Goal: Find specific page/section: Find specific page/section

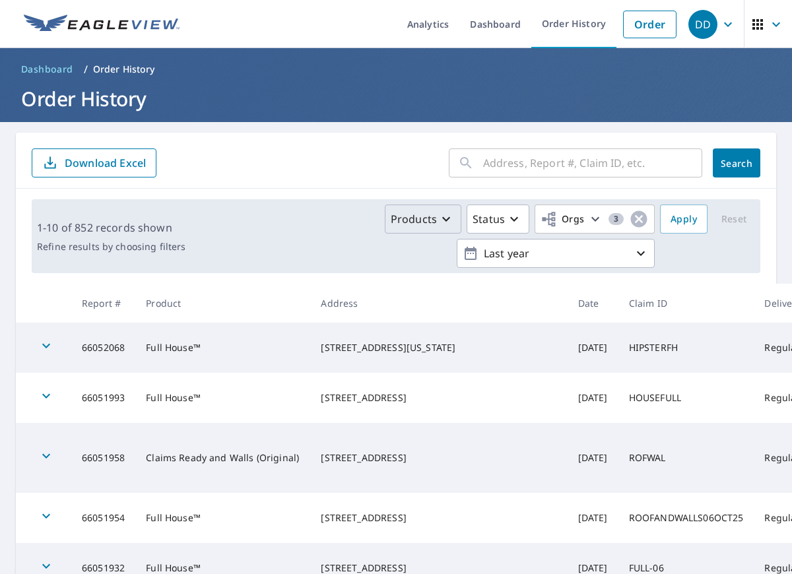
click at [449, 219] on icon "button" at bounding box center [446, 219] width 8 height 5
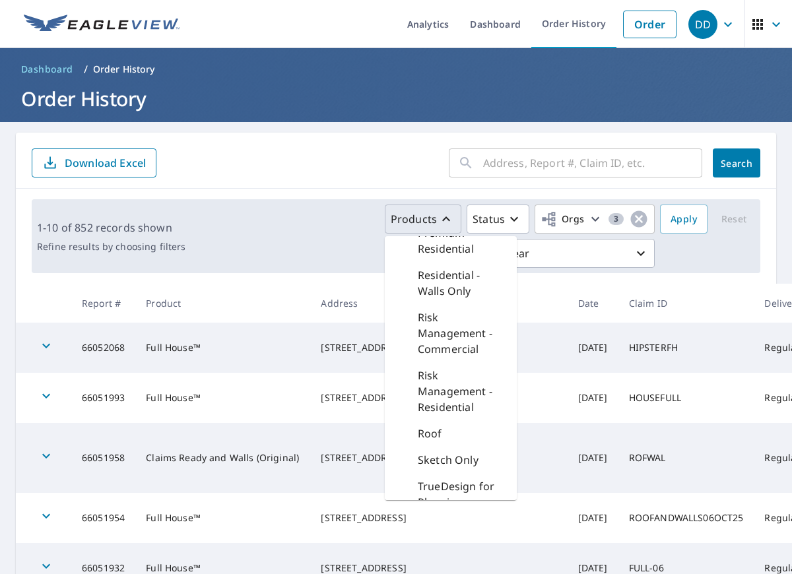
scroll to position [670, 0]
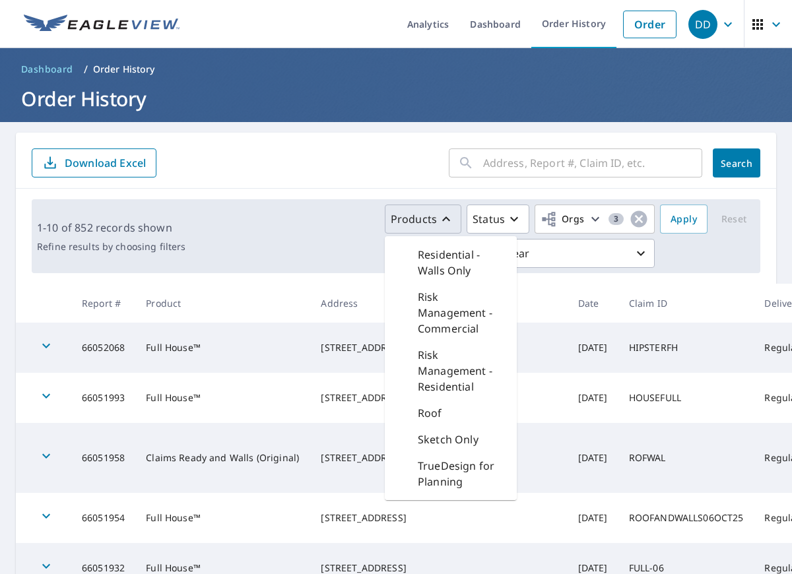
click at [434, 412] on p "Roof" at bounding box center [430, 413] width 24 height 16
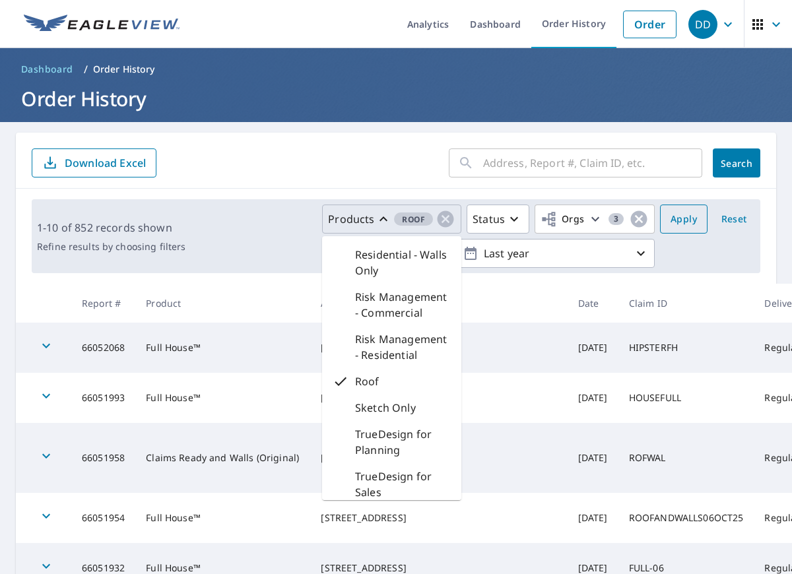
click at [689, 220] on span "Apply" at bounding box center [683, 219] width 26 height 16
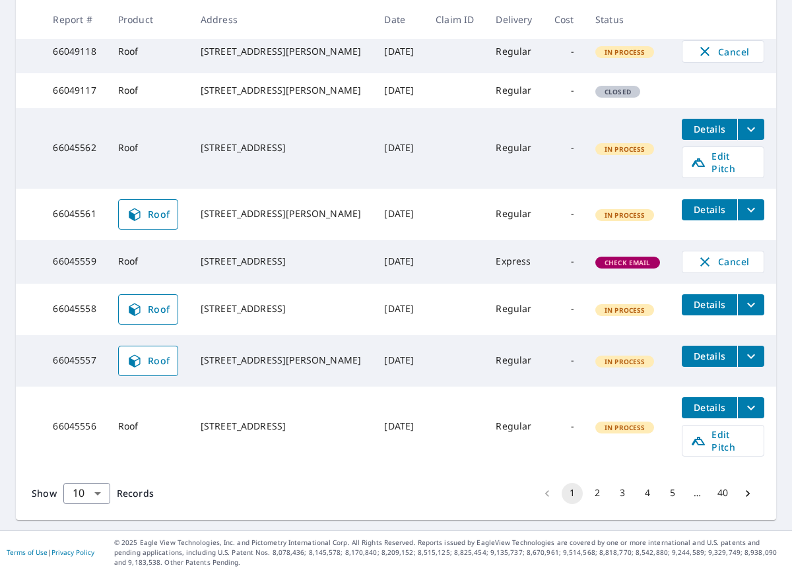
scroll to position [390, 0]
click at [149, 222] on span "Roof" at bounding box center [149, 214] width 44 height 16
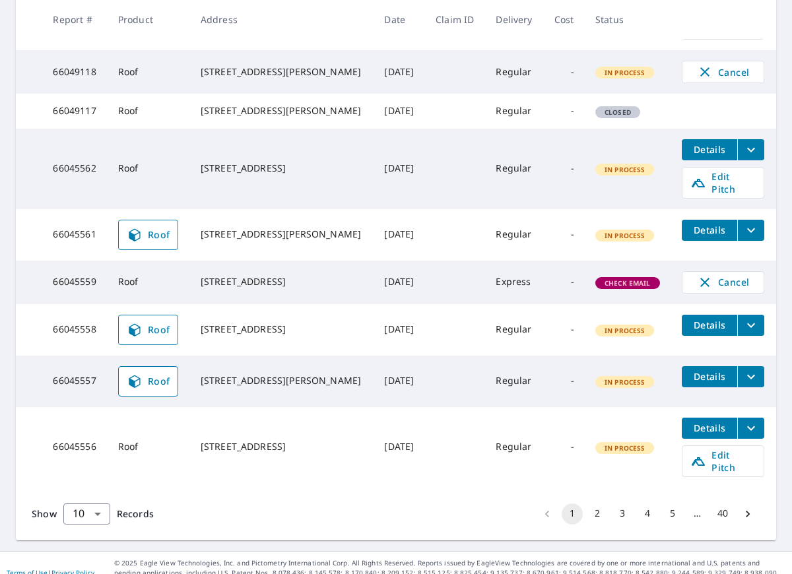
scroll to position [390, 0]
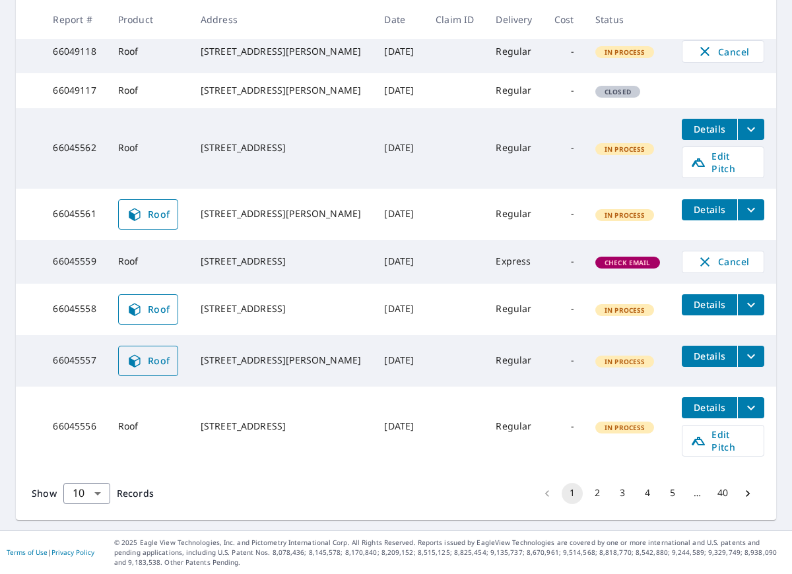
click at [163, 366] on span "Roof" at bounding box center [149, 361] width 44 height 16
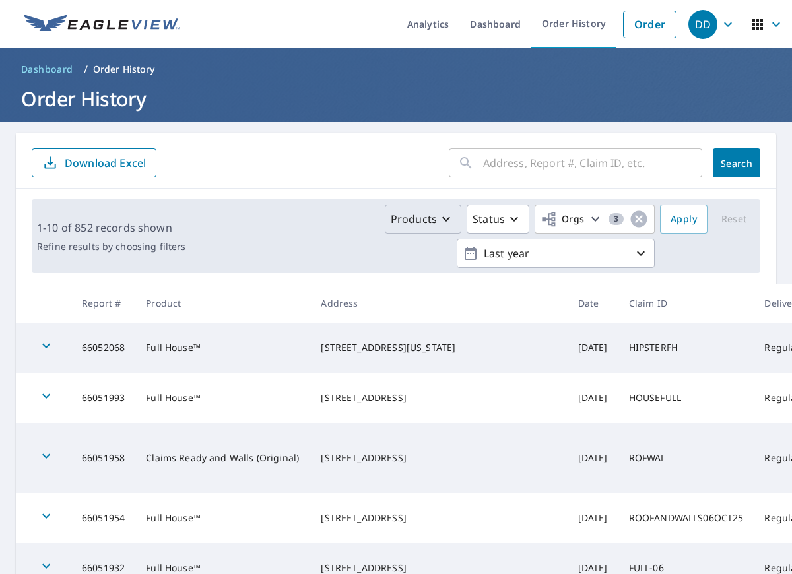
click at [442, 220] on icon "button" at bounding box center [446, 219] width 16 height 16
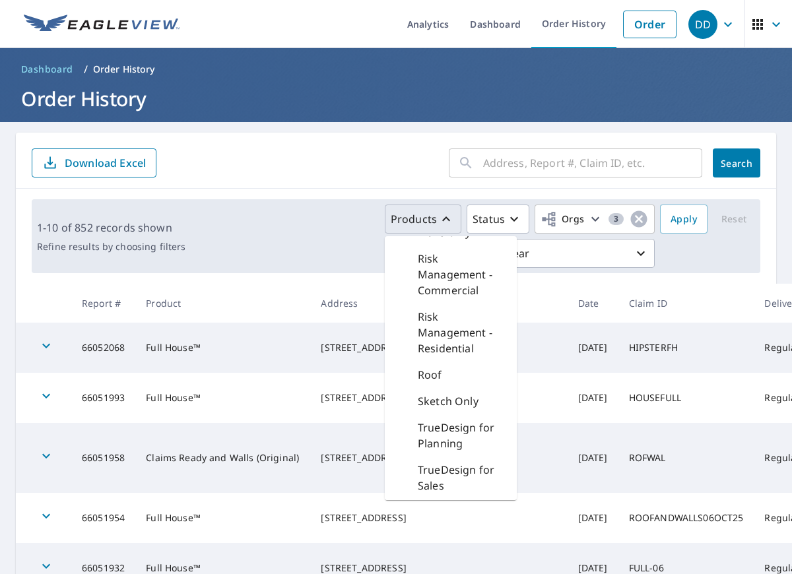
scroll to position [733, 0]
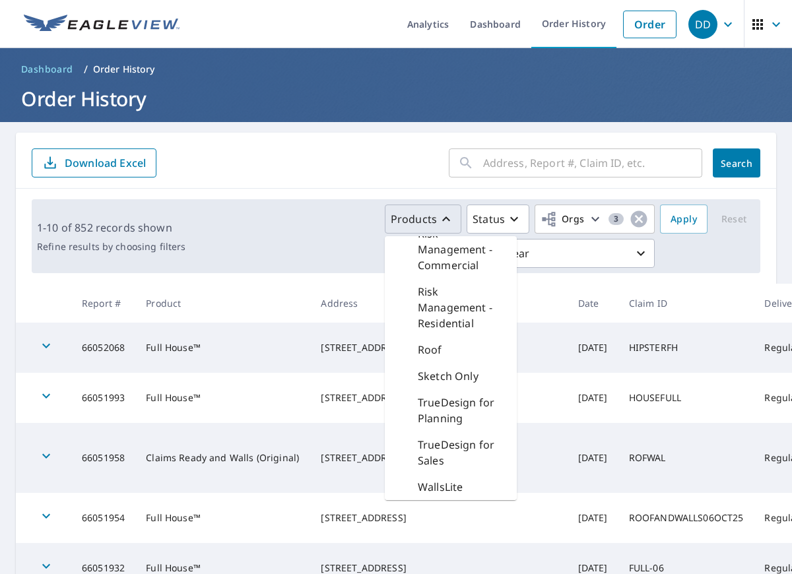
click at [423, 354] on p "Roof" at bounding box center [430, 350] width 24 height 16
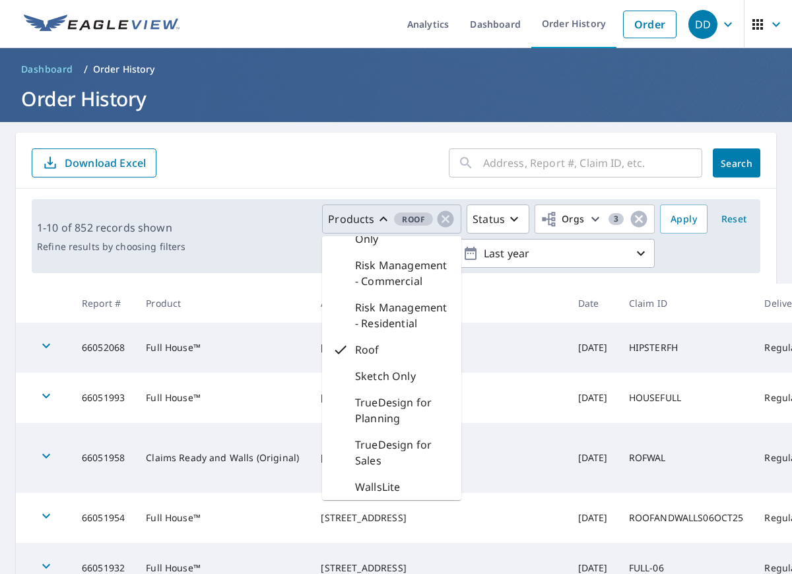
scroll to position [670, 0]
click at [677, 230] on button "Apply" at bounding box center [683, 218] width 47 height 29
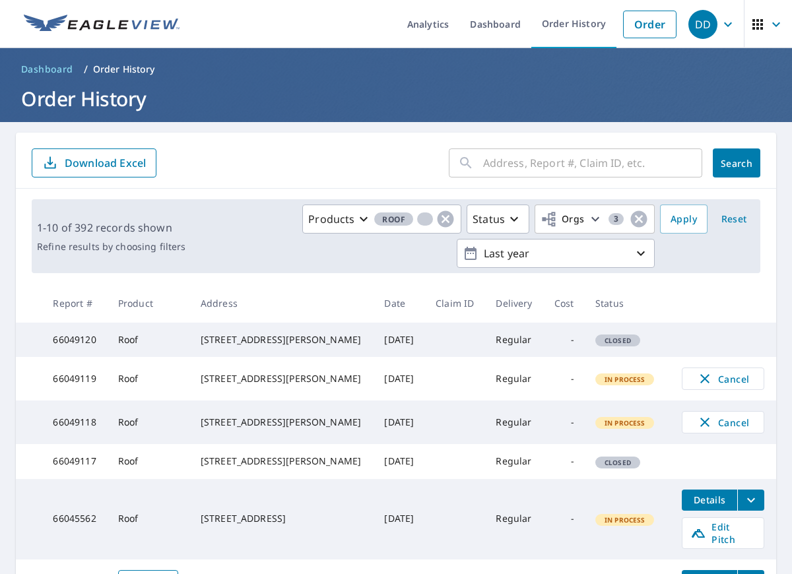
scroll to position [390, 0]
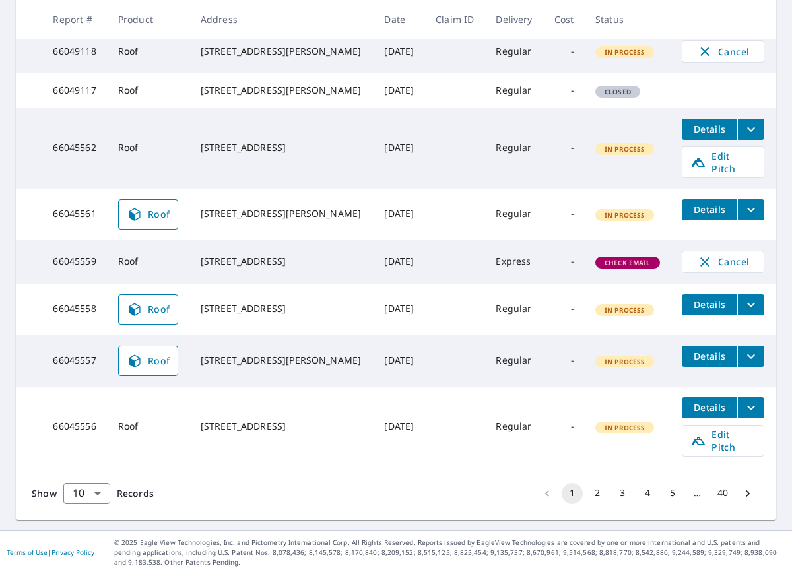
click at [160, 317] on span "Roof" at bounding box center [149, 309] width 44 height 16
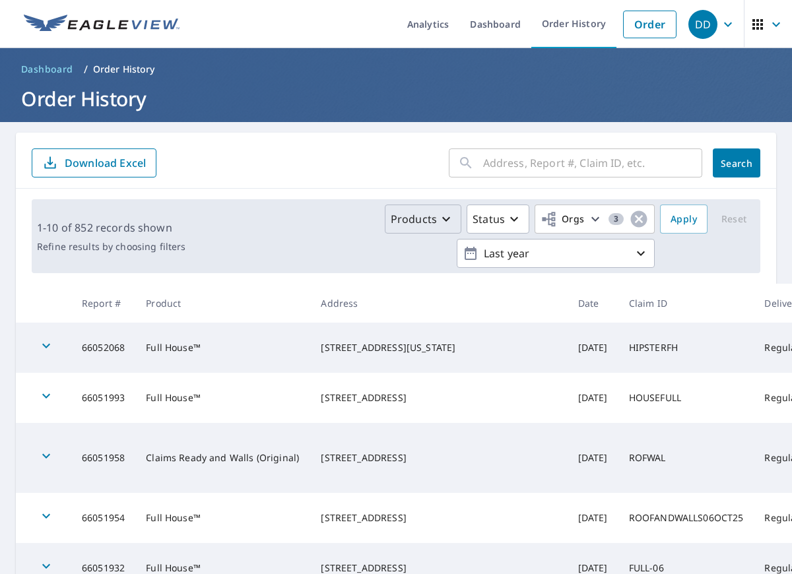
click at [446, 215] on icon "button" at bounding box center [446, 219] width 16 height 16
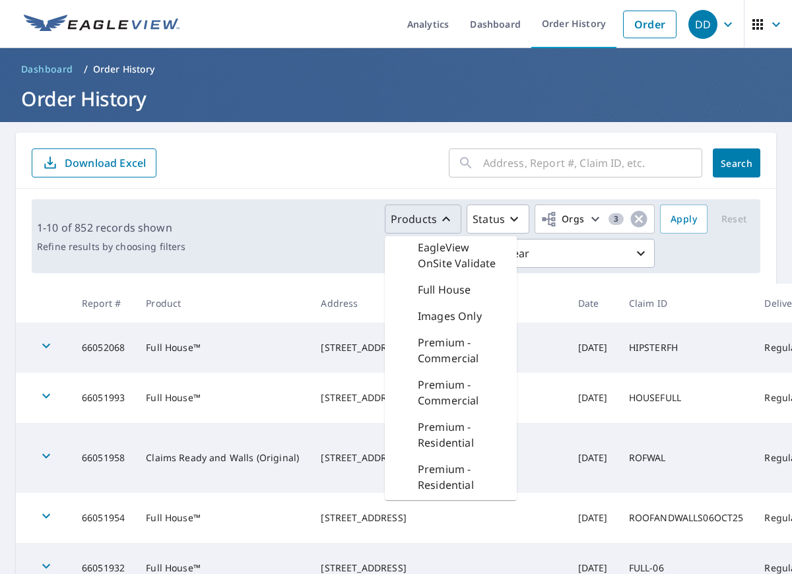
scroll to position [733, 0]
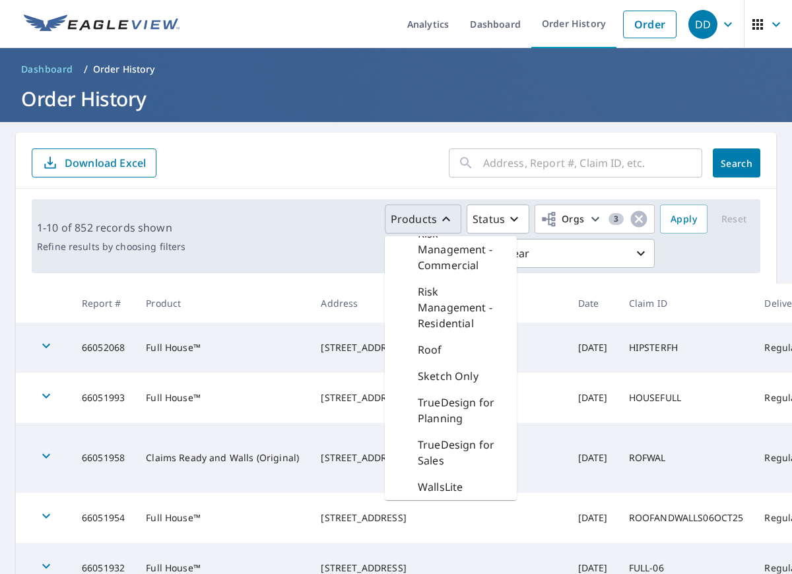
click at [423, 350] on p "Roof" at bounding box center [430, 350] width 24 height 16
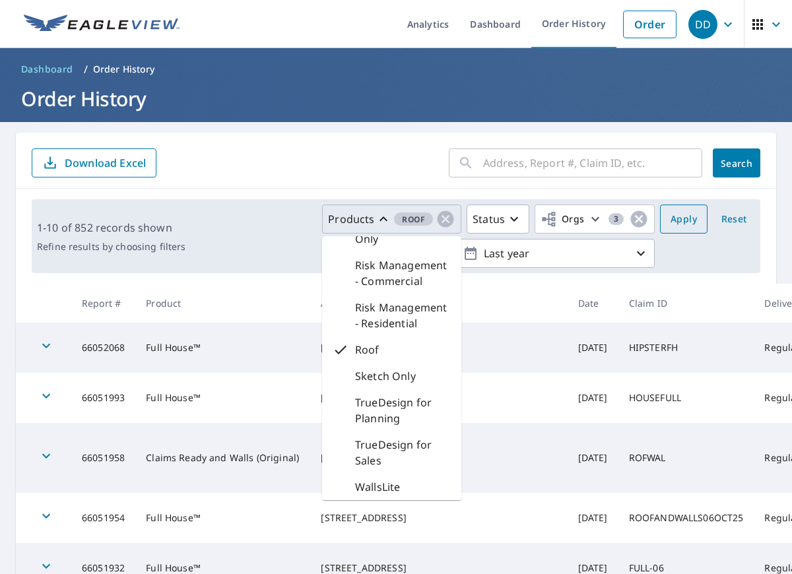
click at [691, 217] on span "Apply" at bounding box center [683, 219] width 26 height 16
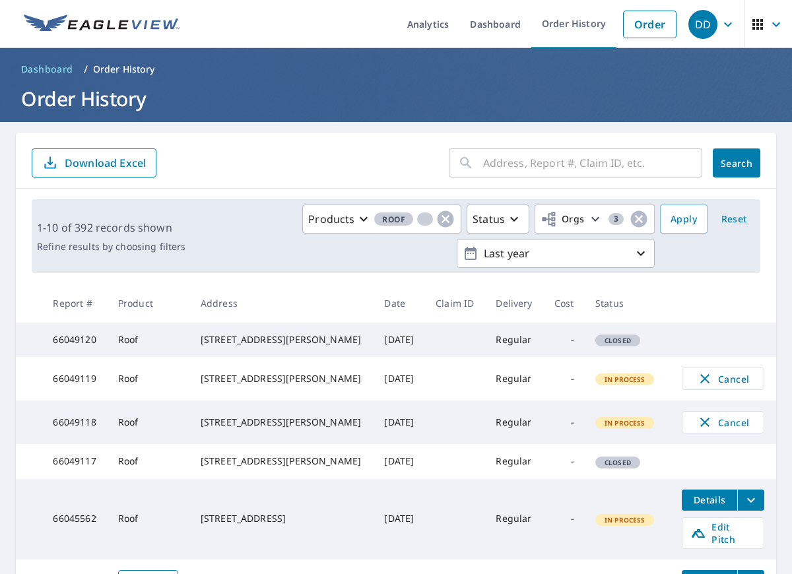
click at [773, 26] on icon "button" at bounding box center [776, 24] width 16 height 16
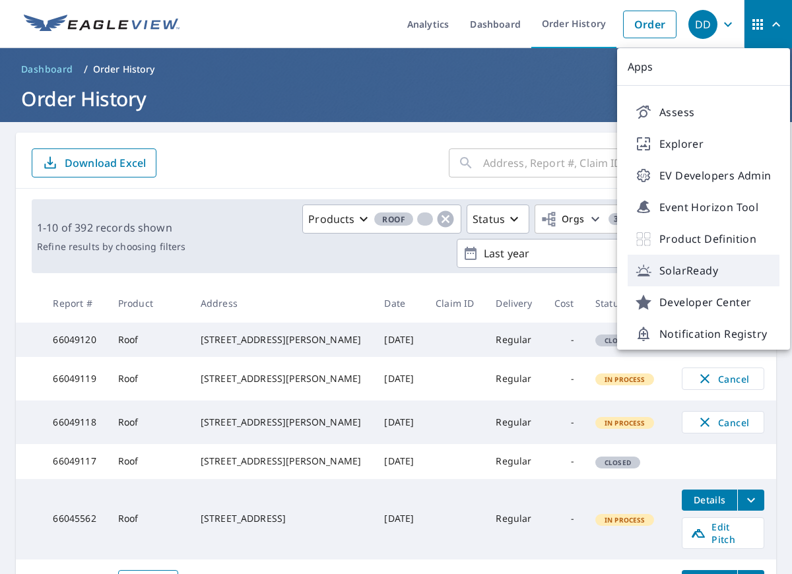
scroll to position [74, 0]
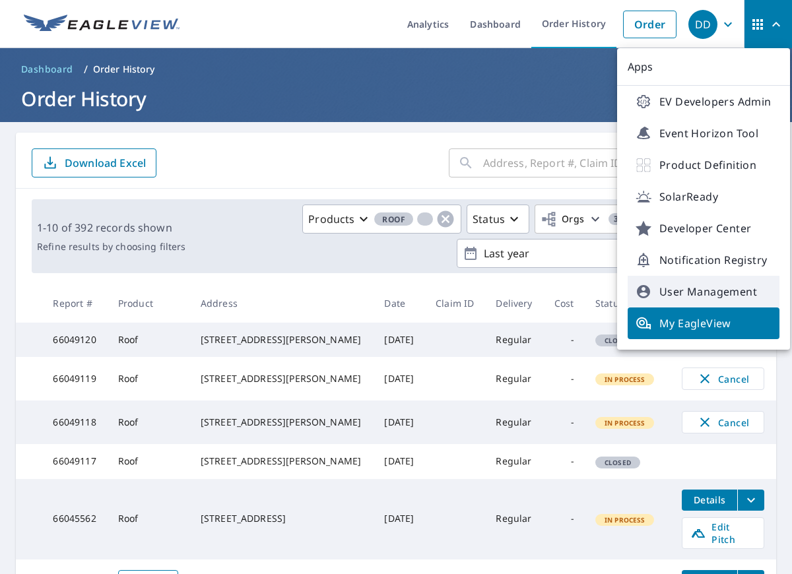
click at [695, 287] on span "User Management" at bounding box center [703, 292] width 136 height 16
